Goal: Transaction & Acquisition: Download file/media

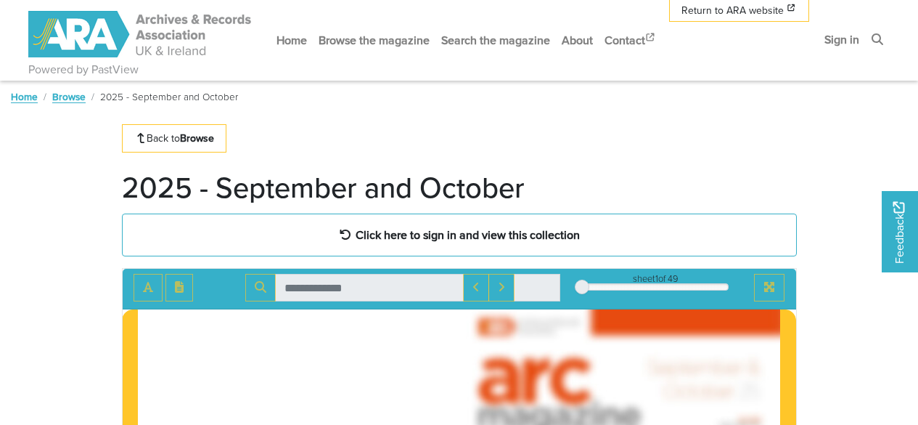
scroll to position [68, 0]
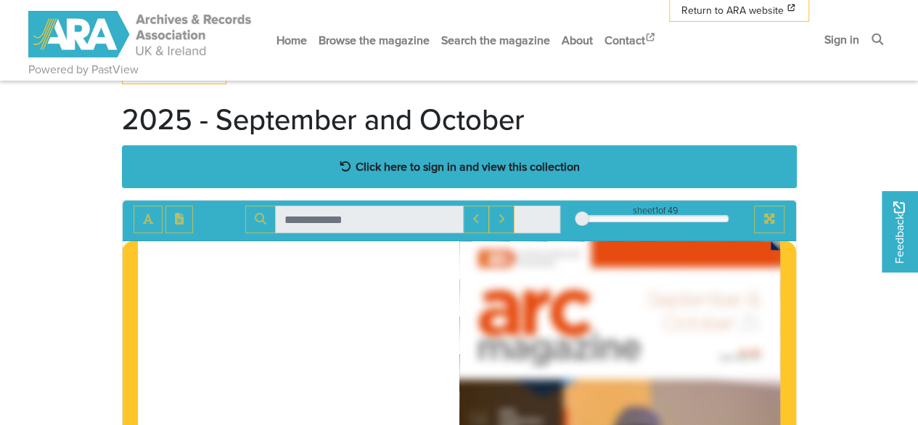
click at [414, 162] on strong "Click here to sign in and view this collection" at bounding box center [468, 166] width 224 height 16
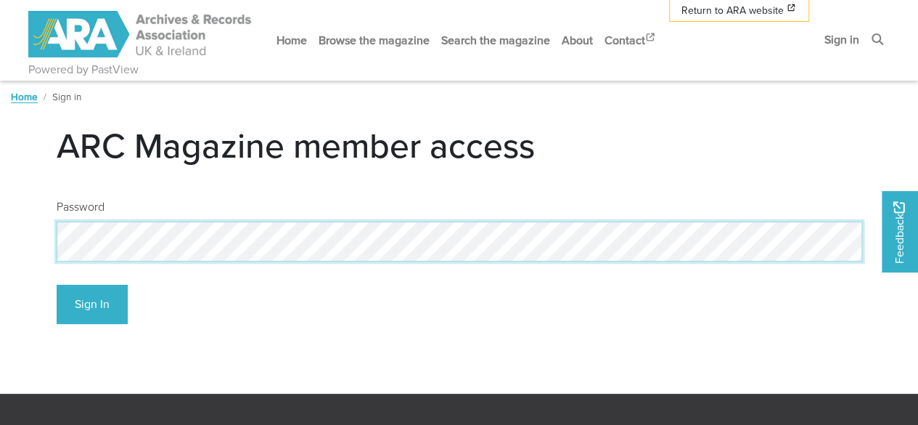
click at [57, 285] on button "Sign In" at bounding box center [92, 305] width 71 height 40
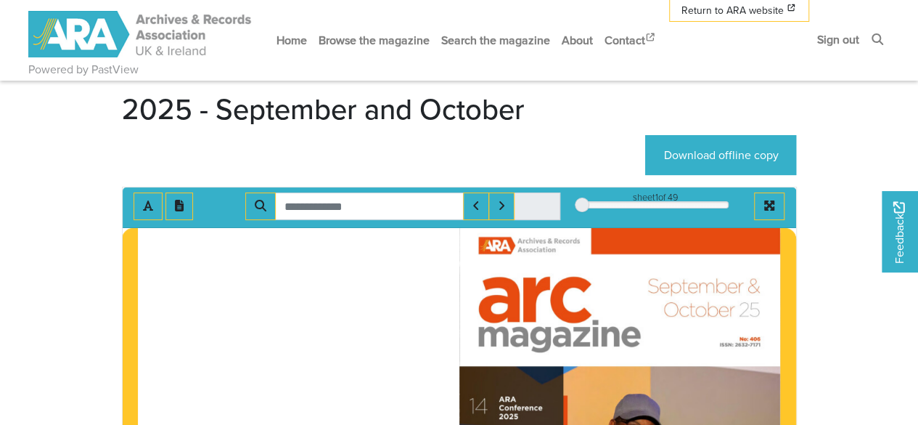
scroll to position [79, 0]
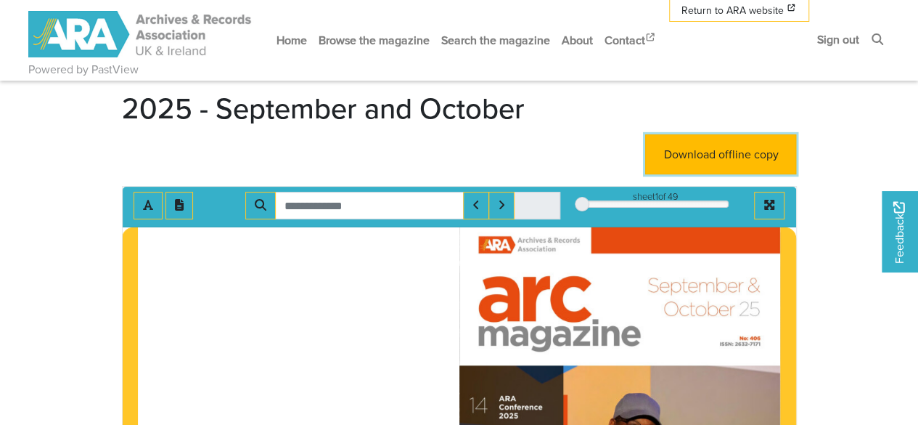
click at [693, 154] on link "Download offline copy" at bounding box center [720, 154] width 151 height 40
